Goal: Task Accomplishment & Management: Manage account settings

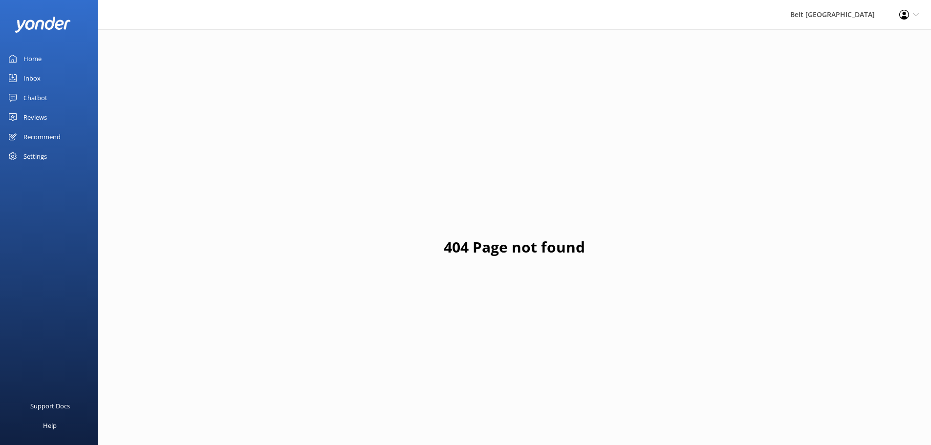
click at [31, 118] on div "Reviews" at bounding box center [34, 118] width 23 height 20
